Goal: Navigation & Orientation: Find specific page/section

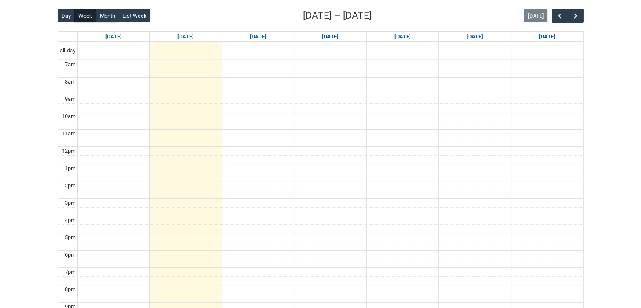
scroll to position [226, 0]
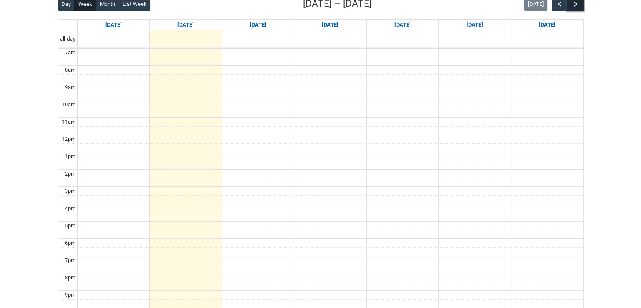
click at [573, 5] on span "button" at bounding box center [576, 4] width 8 height 8
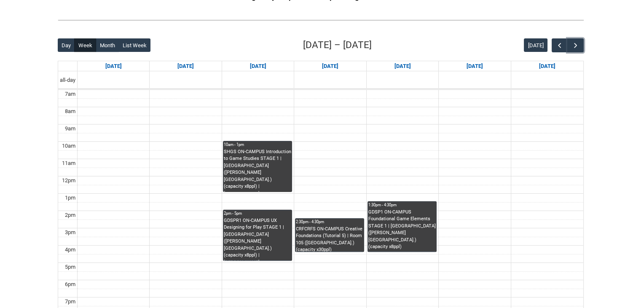
scroll to position [184, 0]
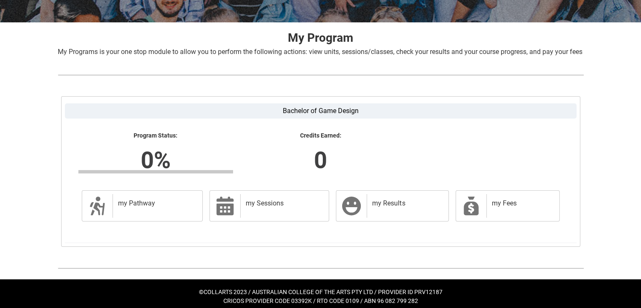
scroll to position [147, 0]
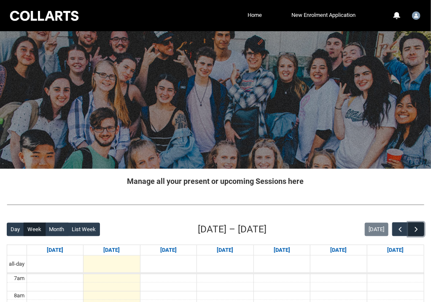
click at [421, 234] on button "button" at bounding box center [416, 229] width 16 height 14
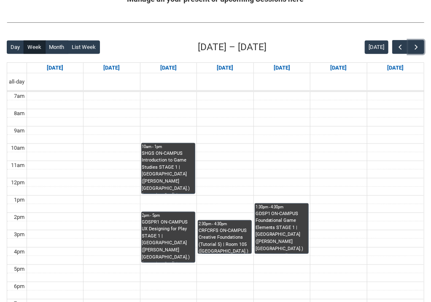
scroll to position [186, 0]
